Goal: Book appointment/travel/reservation

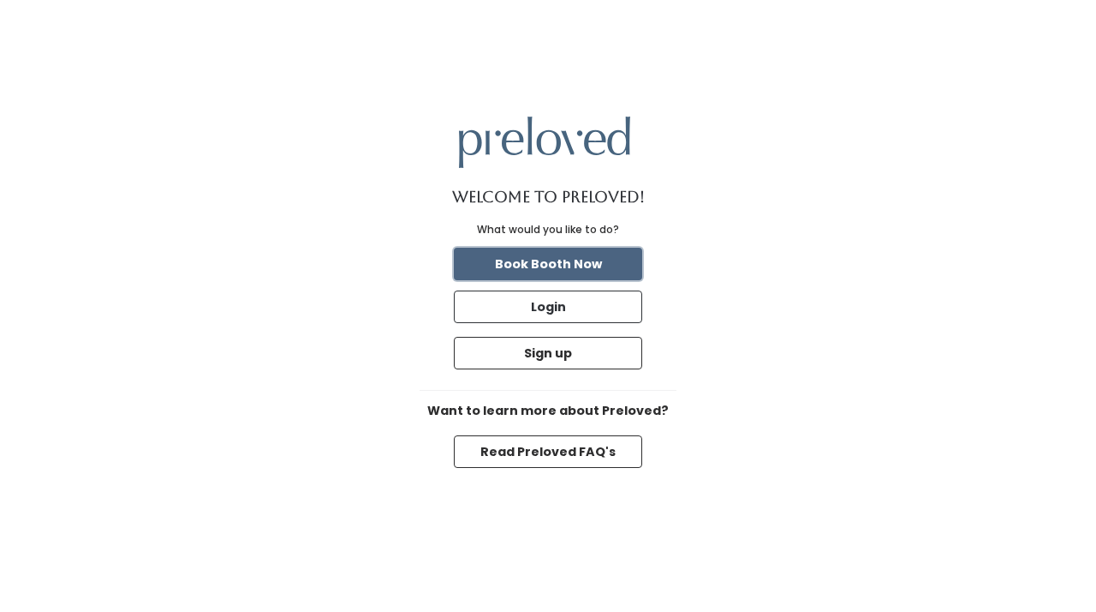
click at [547, 265] on button "Book Booth Now" at bounding box center [548, 264] width 188 height 33
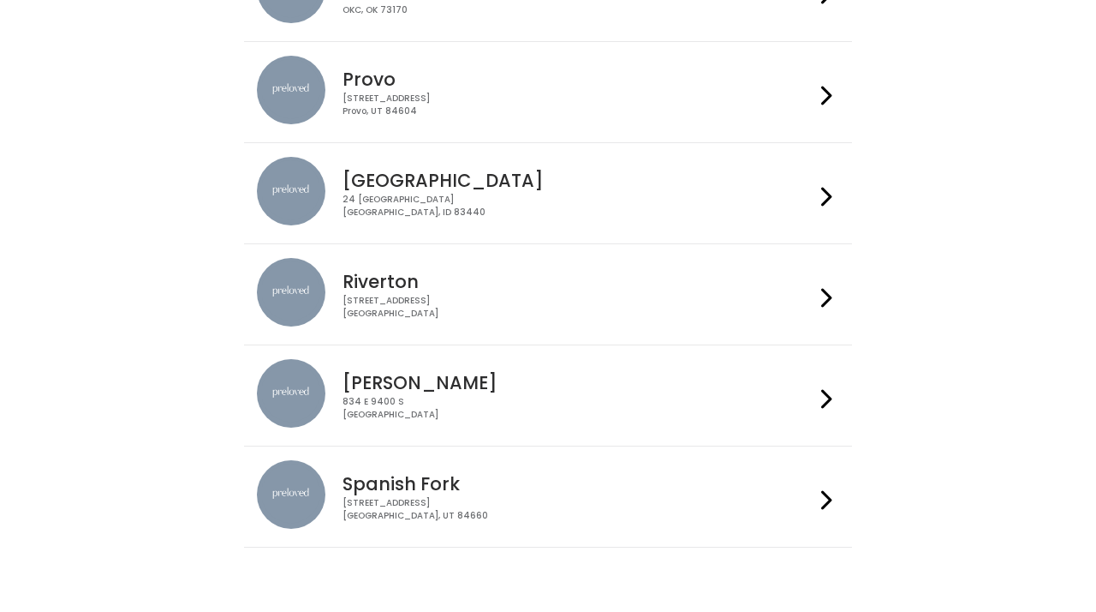
scroll to position [585, 0]
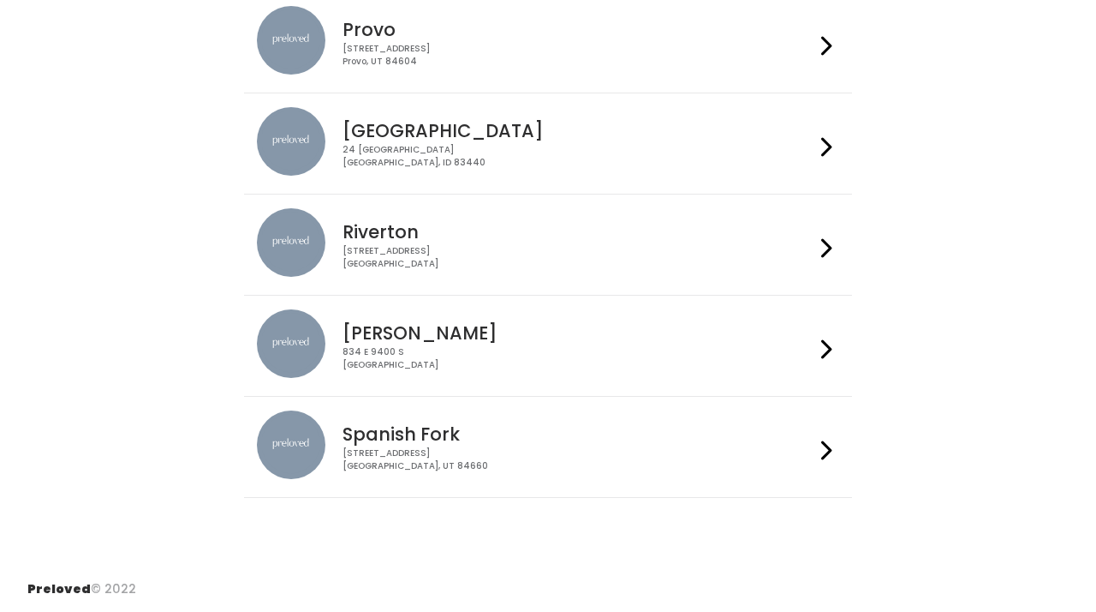
click at [421, 457] on div "244 N Main St Spanish Fork, UT 84660" at bounding box center [578, 459] width 471 height 25
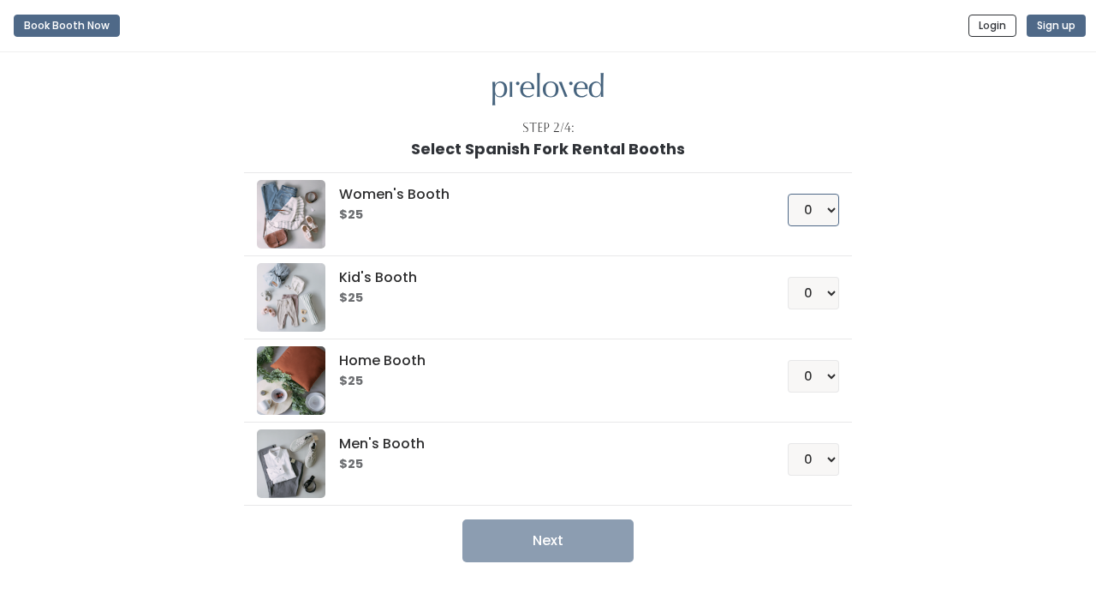
click at [830, 206] on select "0 1 2 3 4" at bounding box center [813, 210] width 51 height 33
select select "1"
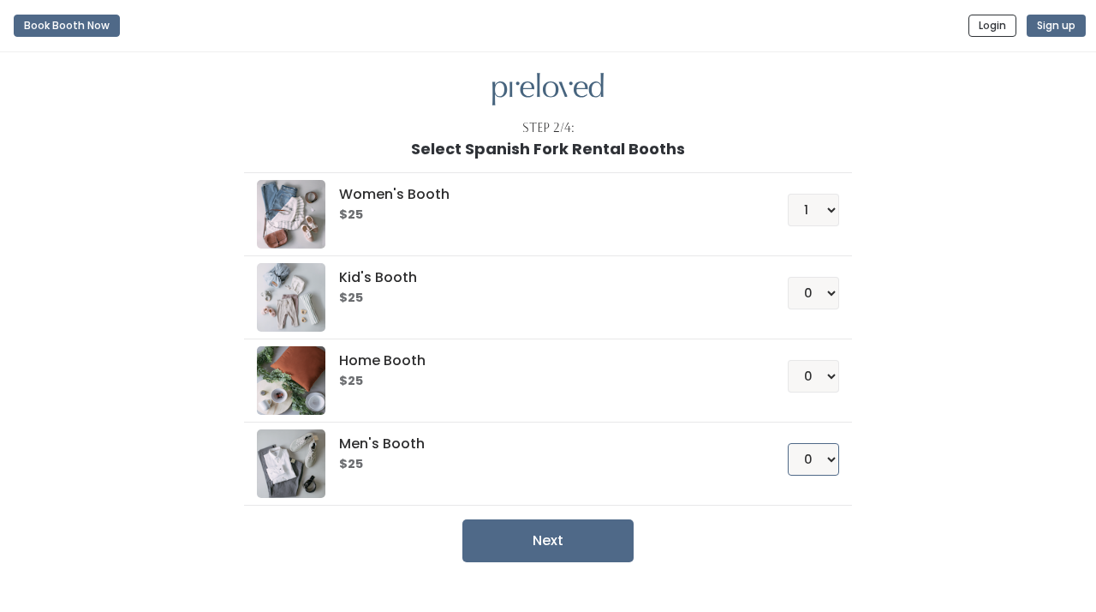
click at [815, 450] on select "0 1 2 3 4" at bounding box center [813, 459] width 51 height 33
select select "1"
click at [555, 537] on button "Next" at bounding box center [548, 540] width 171 height 43
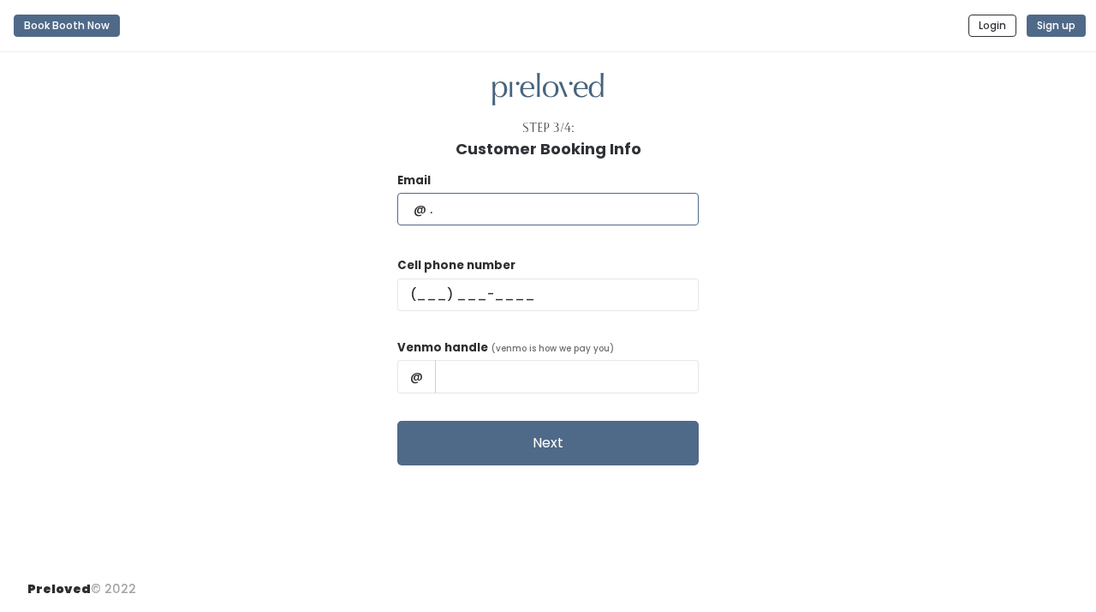
click at [508, 207] on input "text" at bounding box center [548, 209] width 302 height 33
type input "[EMAIL_ADDRESS][DOMAIN_NAME]"
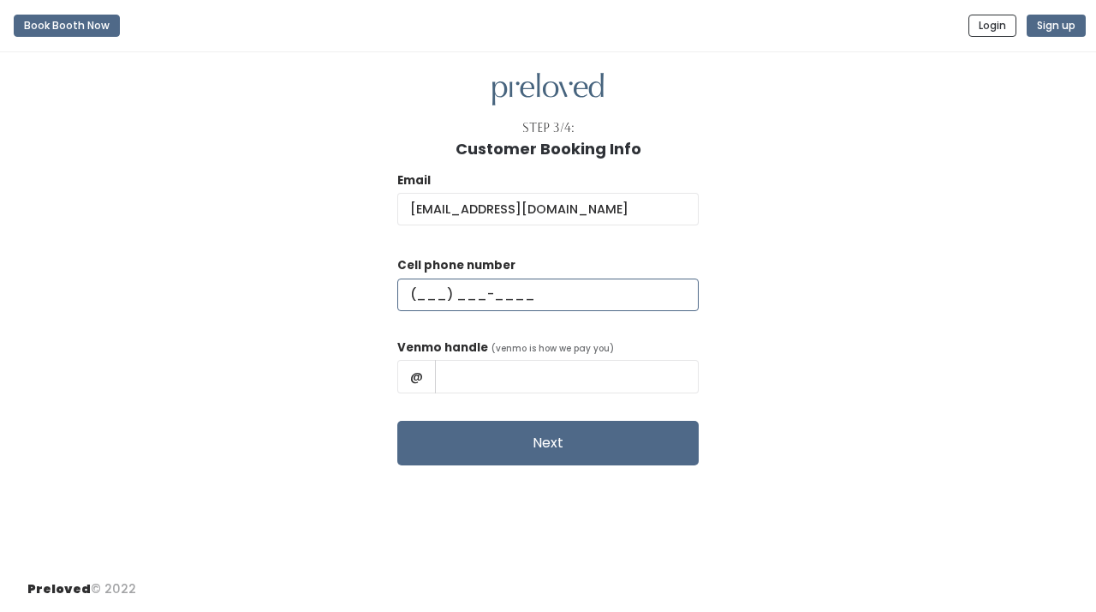
type input "(435) 406-9414"
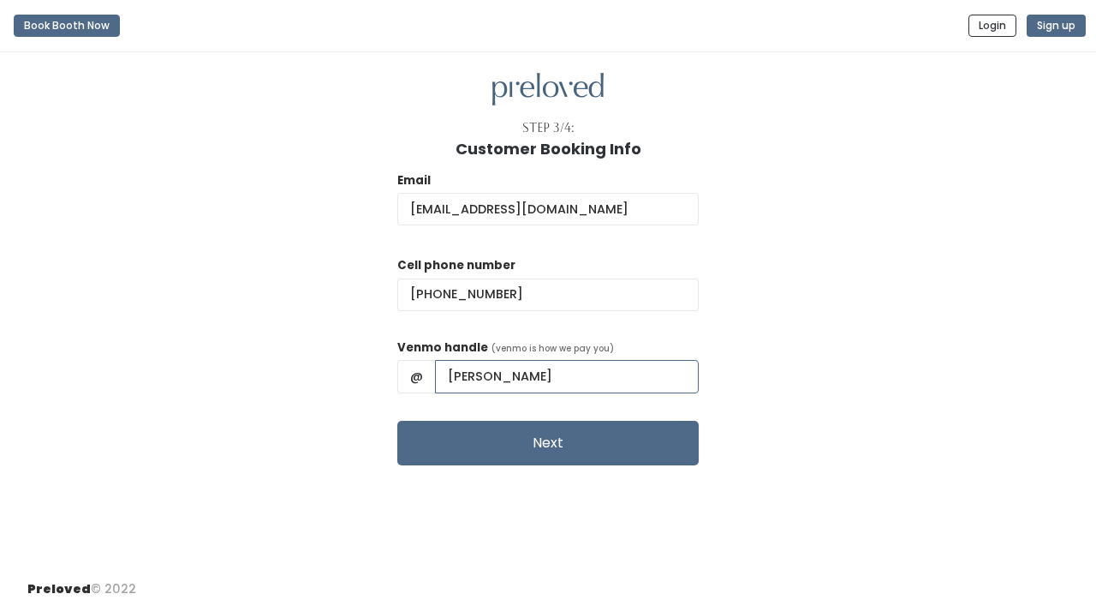
drag, startPoint x: 615, startPoint y: 375, endPoint x: 429, endPoint y: 361, distance: 186.5
click at [429, 361] on div "Email alyssamitchkay@gmail.com Cell phone number (435) 406-9414 Venmo handle (v…" at bounding box center [548, 312] width 1042 height 308
type input "alyssa-kay-3"
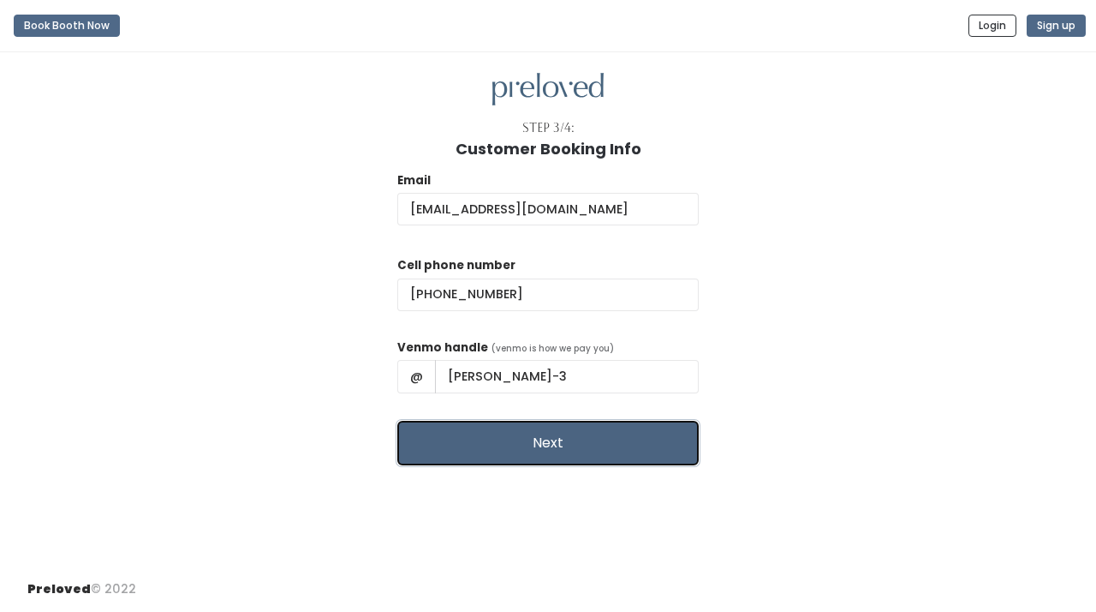
click at [524, 433] on button "Next" at bounding box center [548, 443] width 302 height 45
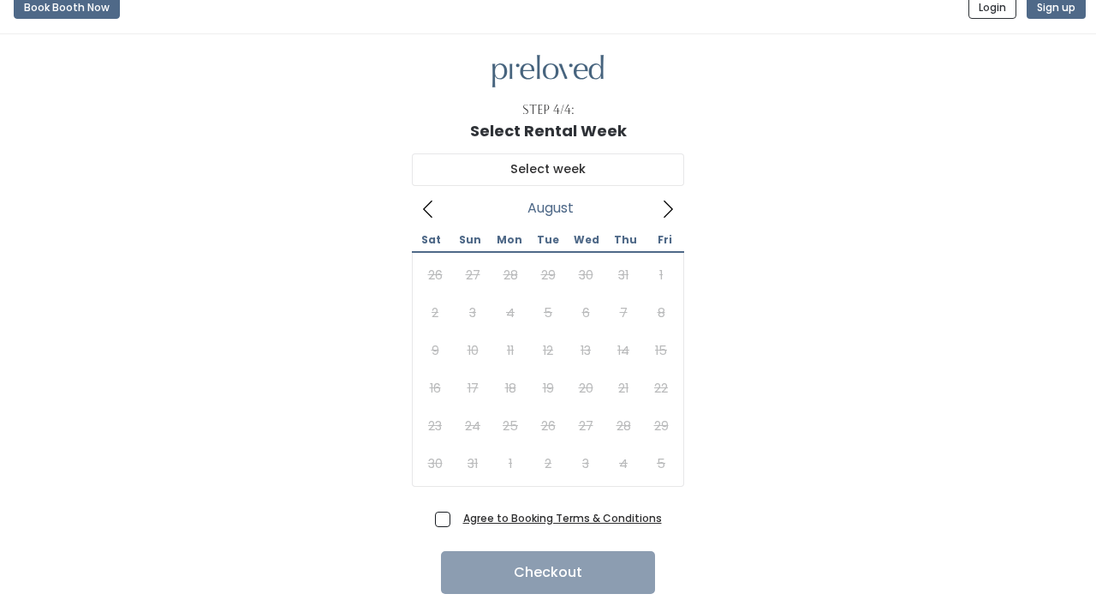
scroll to position [31, 0]
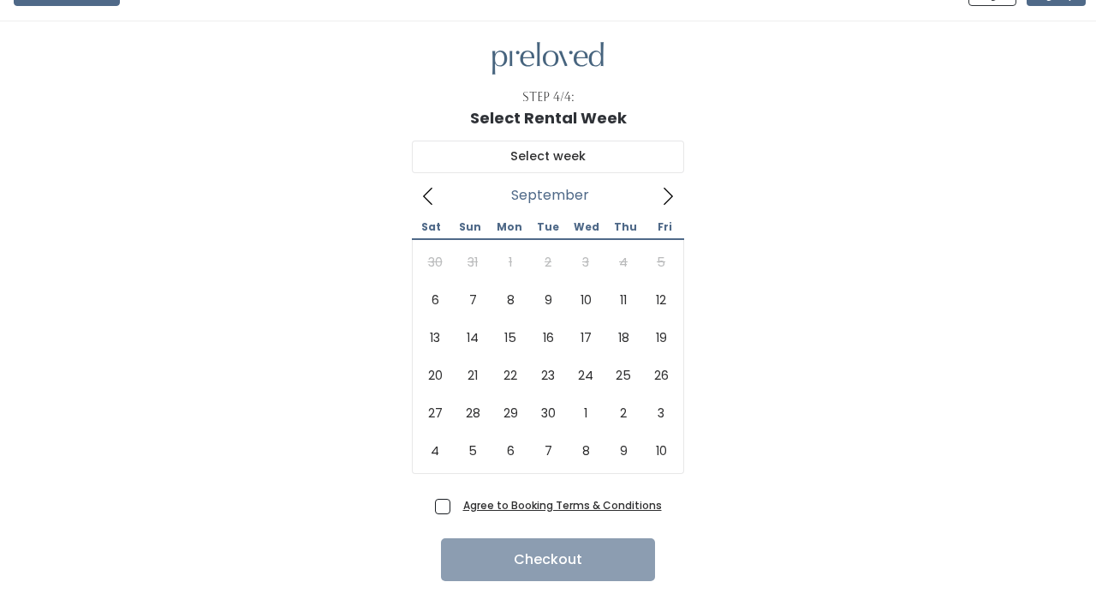
click at [666, 192] on icon at bounding box center [668, 196] width 19 height 19
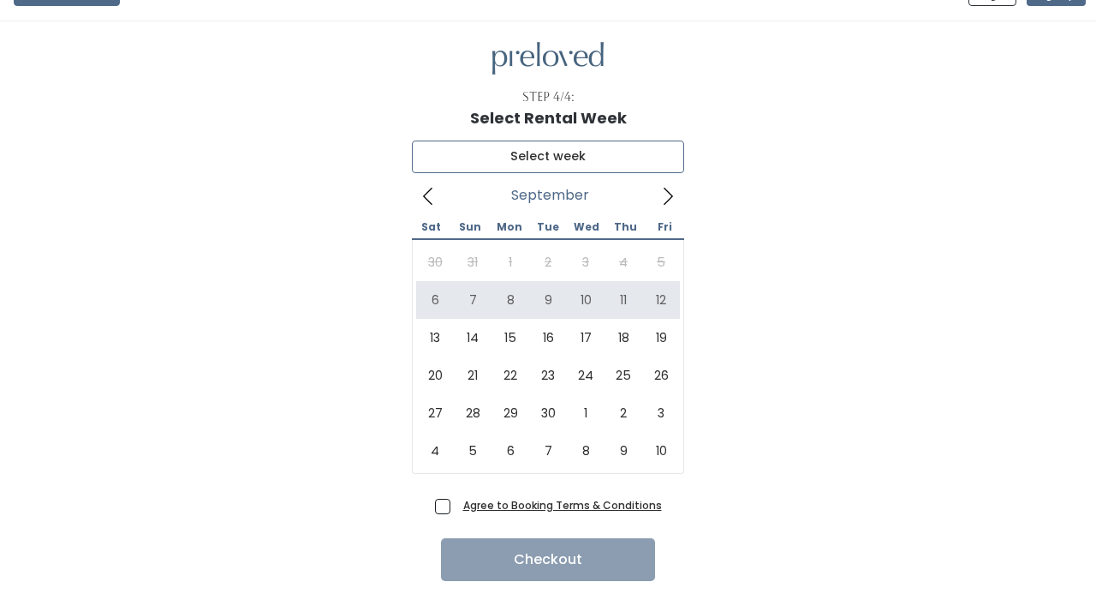
type input "September 6 to September 12"
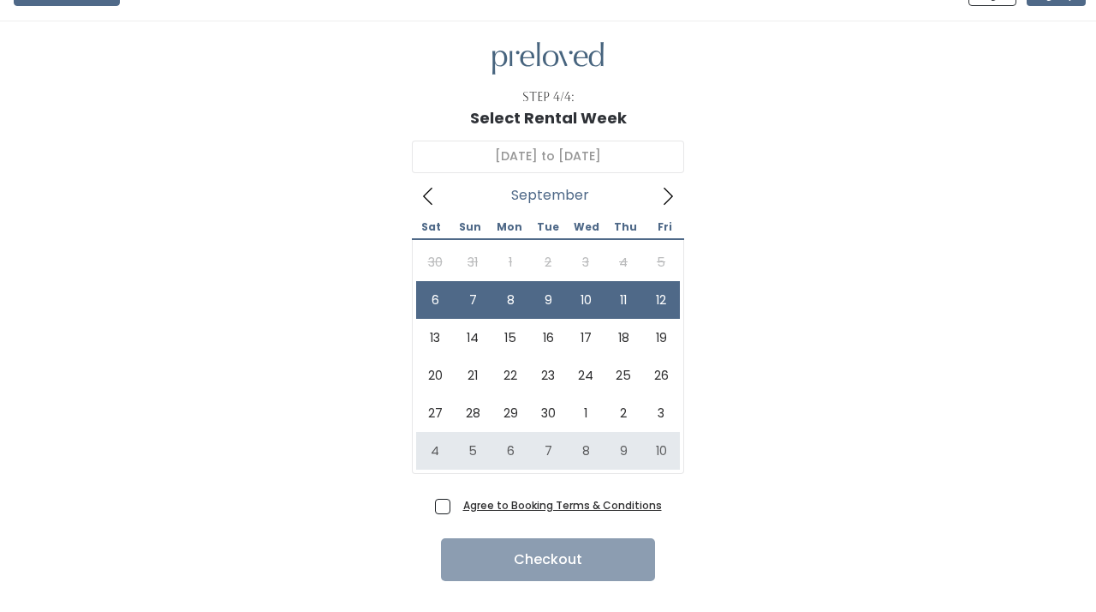
click at [457, 509] on span "Agree to Booking Terms & Conditions" at bounding box center [560, 504] width 206 height 17
click at [457, 507] on input "Agree to Booking Terms & Conditions" at bounding box center [462, 501] width 11 height 11
checkbox input "true"
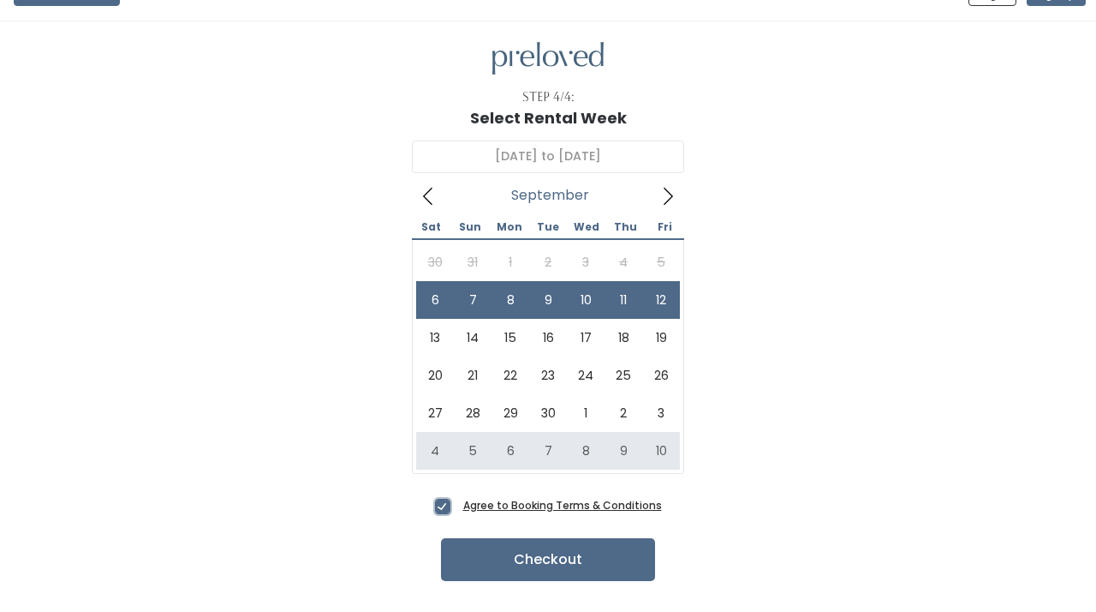
scroll to position [66, 0]
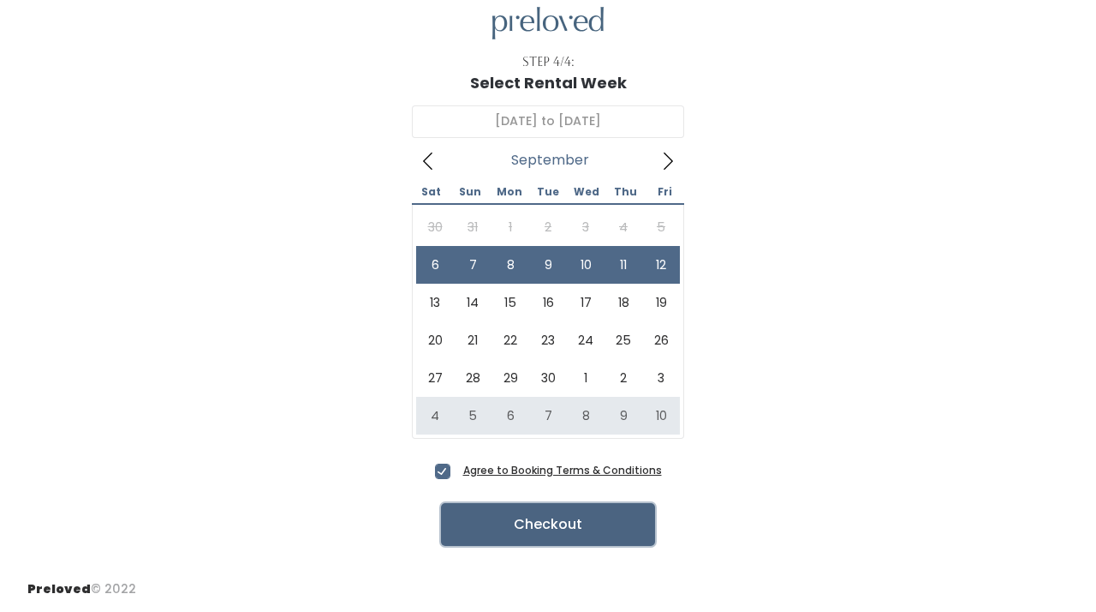
click at [526, 520] on button "Checkout" at bounding box center [548, 524] width 214 height 43
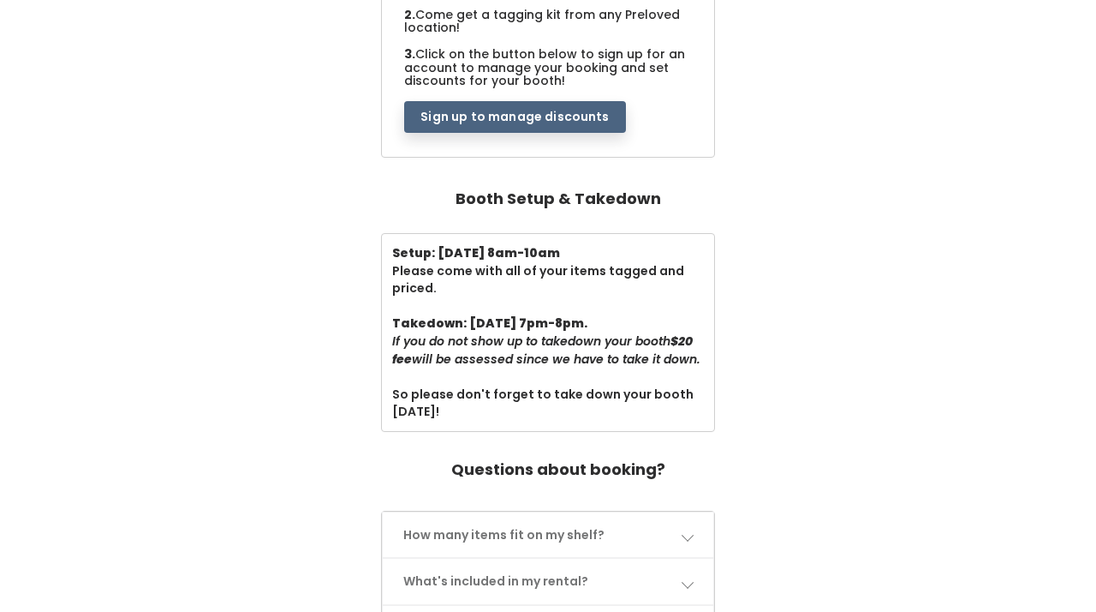
scroll to position [464, 0]
